Goal: Transaction & Acquisition: Purchase product/service

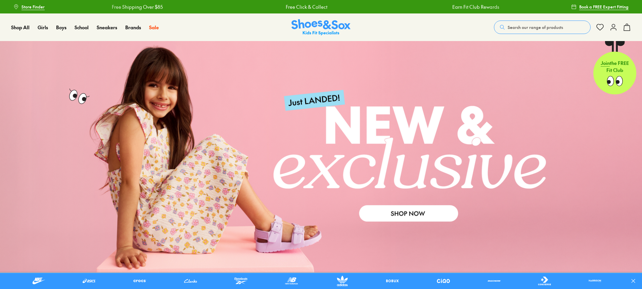
click at [544, 23] on button "Search our range of products" at bounding box center [542, 26] width 97 height 13
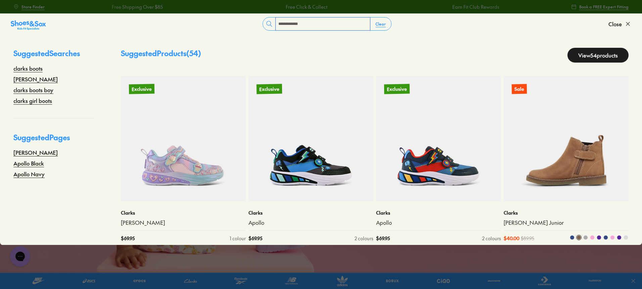
type input "**********"
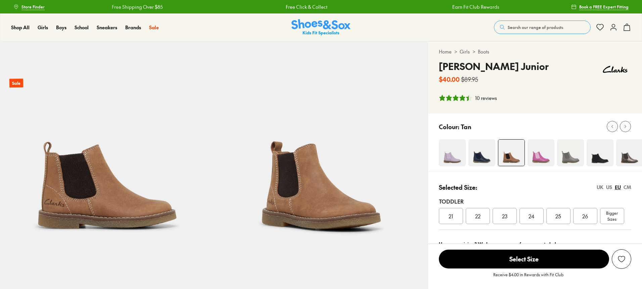
select select "*"
click at [613, 155] on img at bounding box center [600, 152] width 27 height 27
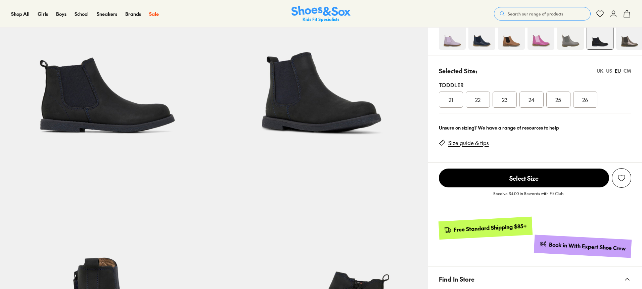
scroll to position [101, 0]
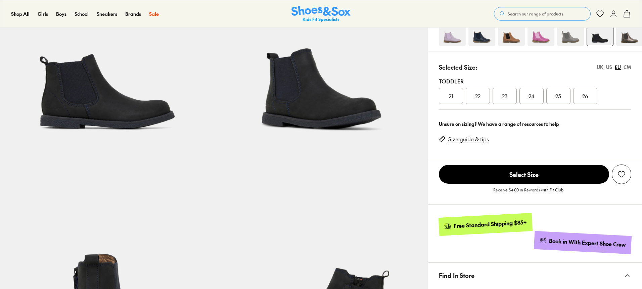
select select "*"
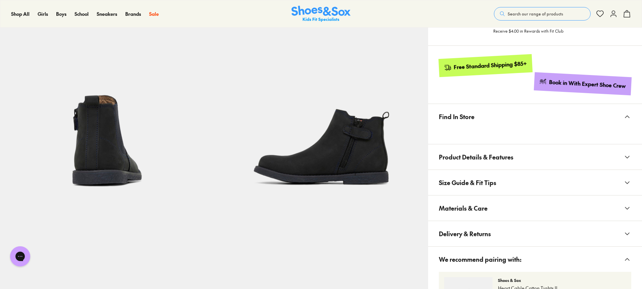
scroll to position [269, 0]
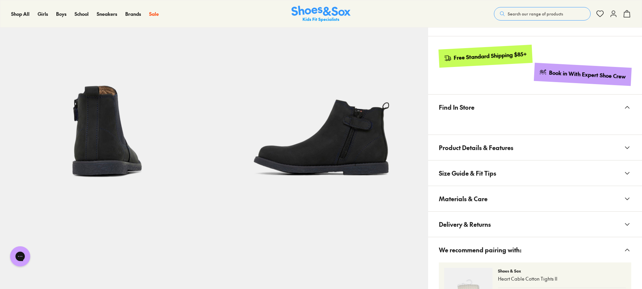
click at [627, 198] on icon at bounding box center [628, 199] width 8 height 8
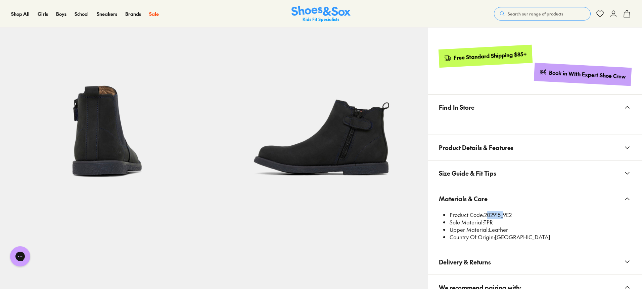
drag, startPoint x: 488, startPoint y: 213, endPoint x: 502, endPoint y: 213, distance: 14.5
click at [502, 213] on li "Product Code: 202915_9E2" at bounding box center [541, 214] width 182 height 7
copy li "202915"
